Goal: Transaction & Acquisition: Download file/media

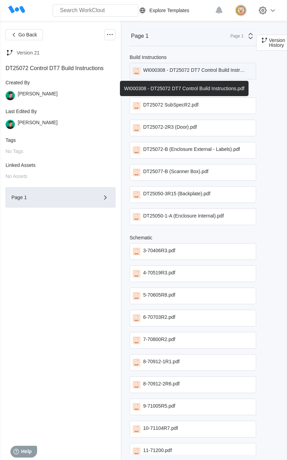
click at [157, 76] on div "WI000308 - DT25072 DT7 Control Build Instructions.pdf" at bounding box center [193, 71] width 127 height 17
click at [142, 72] on div "WI000308 - DT25072 DT7 Control Build Instructions.pdf" at bounding box center [193, 71] width 127 height 17
